Goal: Navigation & Orientation: Find specific page/section

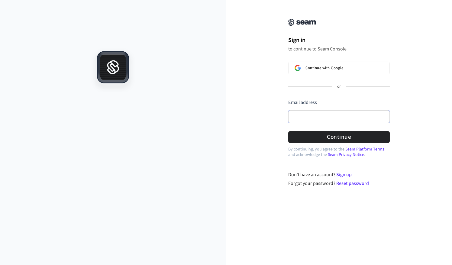
click at [330, 115] on input "Email address" at bounding box center [338, 116] width 101 height 13
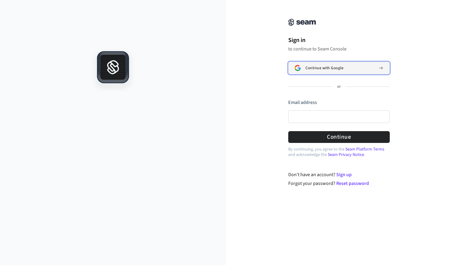
click at [324, 64] on button "Continue with Google" at bounding box center [338, 68] width 101 height 13
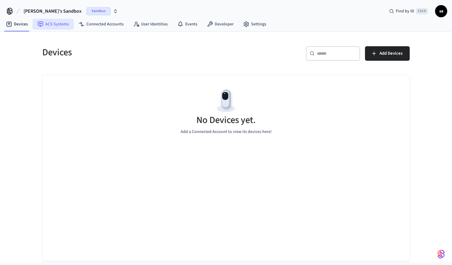
click at [60, 23] on link "ACS Systems" at bounding box center [53, 24] width 41 height 11
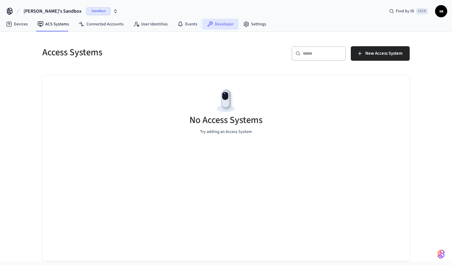
click at [217, 21] on link "Developer" at bounding box center [220, 24] width 36 height 11
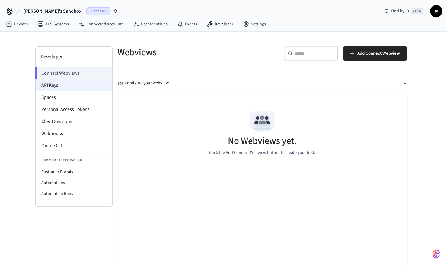
click at [71, 82] on li "API Keys" at bounding box center [74, 85] width 77 height 12
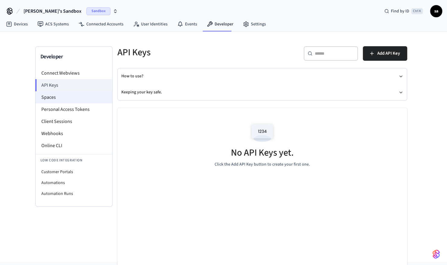
click at [62, 100] on li "Spaces" at bounding box center [74, 97] width 77 height 12
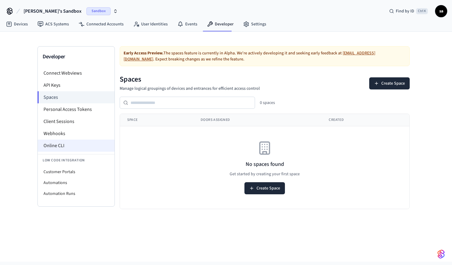
click at [54, 147] on li "Online CLI" at bounding box center [76, 146] width 77 height 12
